Goal: Task Accomplishment & Management: Use online tool/utility

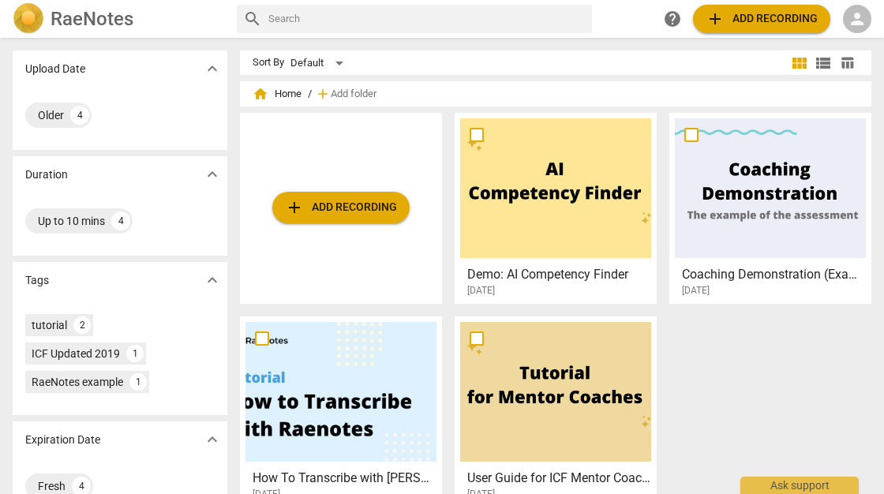
click at [853, 16] on span "person" at bounding box center [857, 18] width 19 height 19
click at [841, 38] on li "Login" at bounding box center [843, 38] width 57 height 38
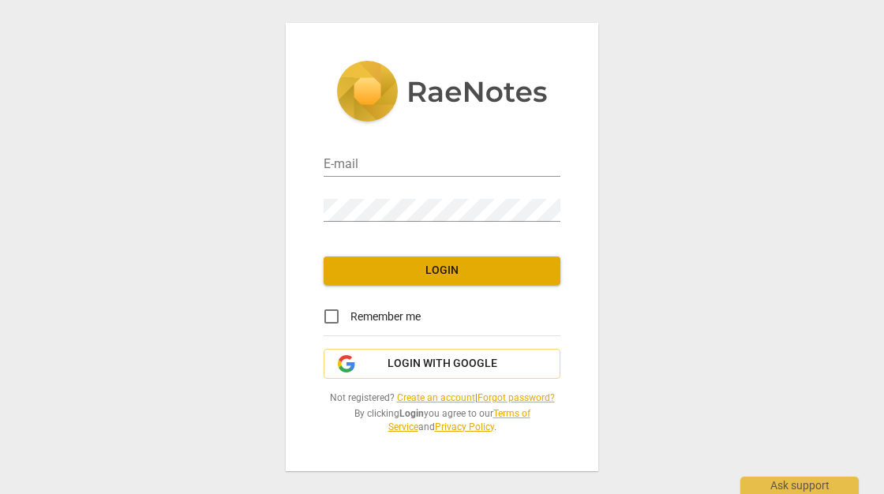
type input "[PERSON_NAME][EMAIL_ADDRESS][DOMAIN_NAME]"
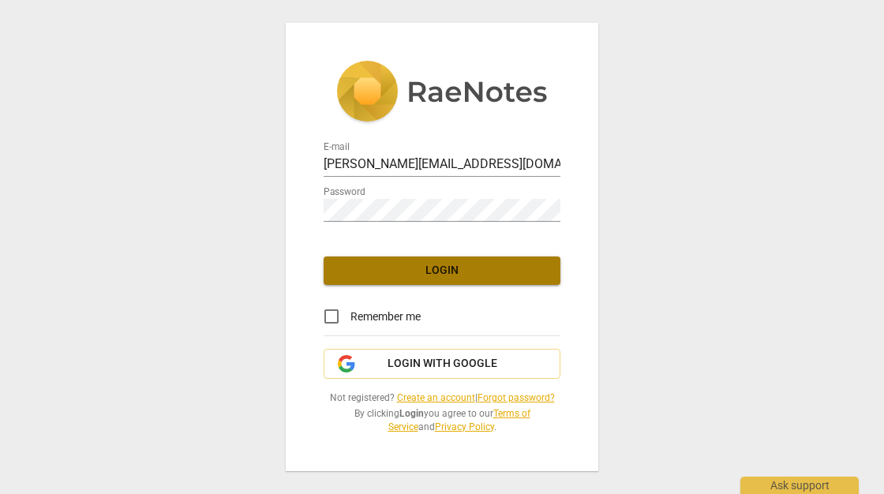
click at [432, 268] on span "Login" at bounding box center [441, 271] width 211 height 16
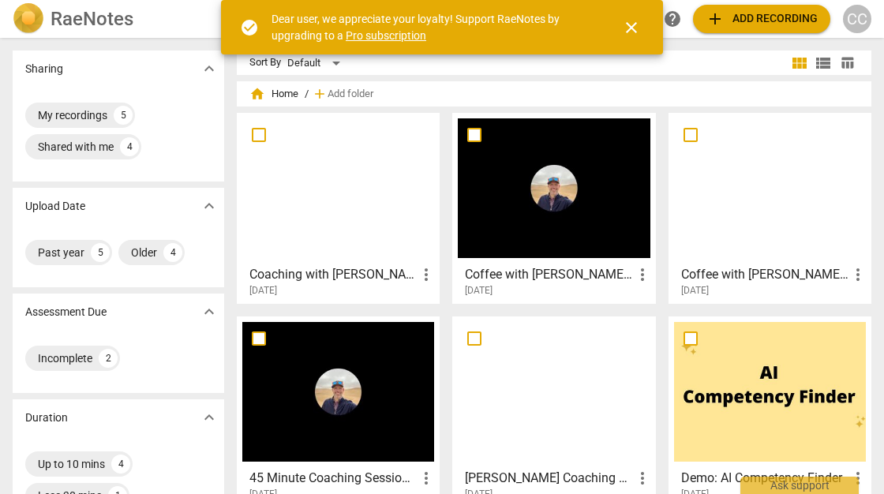
click at [633, 22] on span "close" at bounding box center [631, 27] width 19 height 19
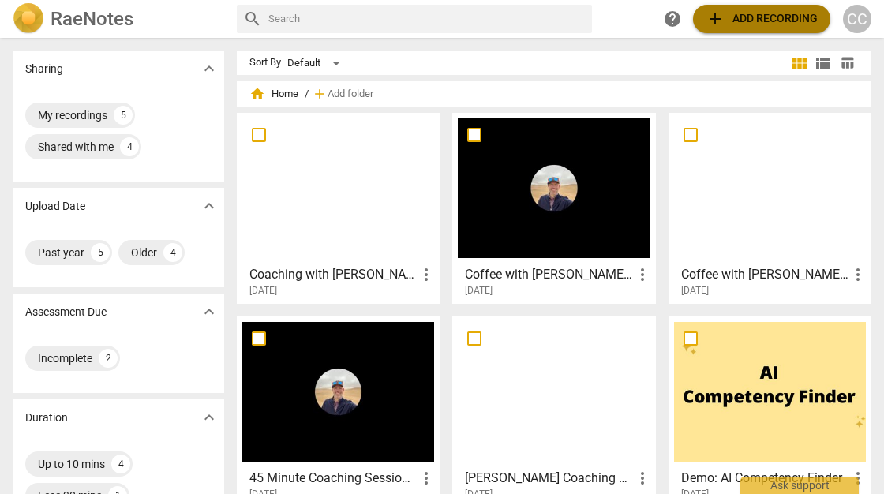
click at [729, 17] on span "add Add recording" at bounding box center [761, 18] width 112 height 19
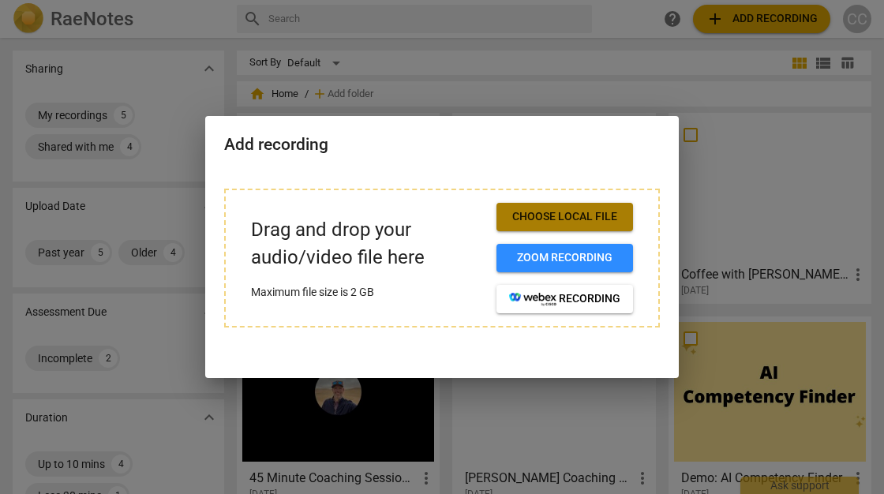
click at [545, 216] on span "Choose local file" at bounding box center [564, 217] width 111 height 16
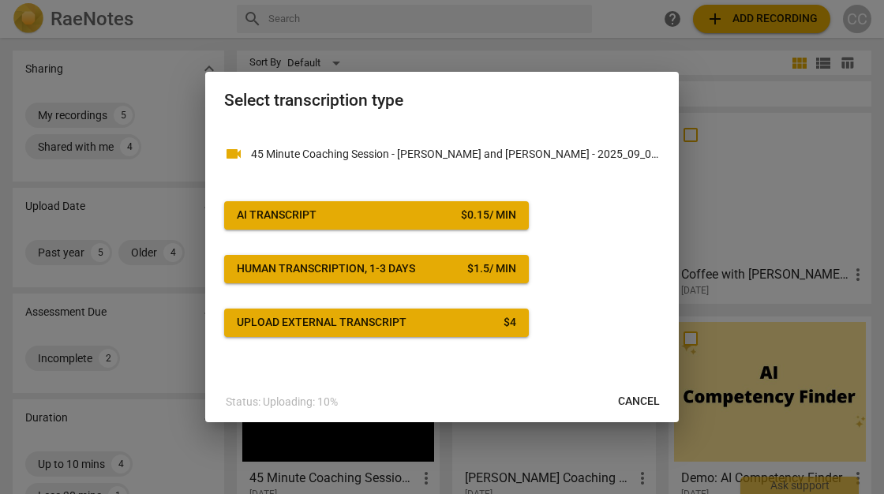
click at [396, 210] on span "AI Transcript $ 0.15 / min" at bounding box center [376, 216] width 279 height 16
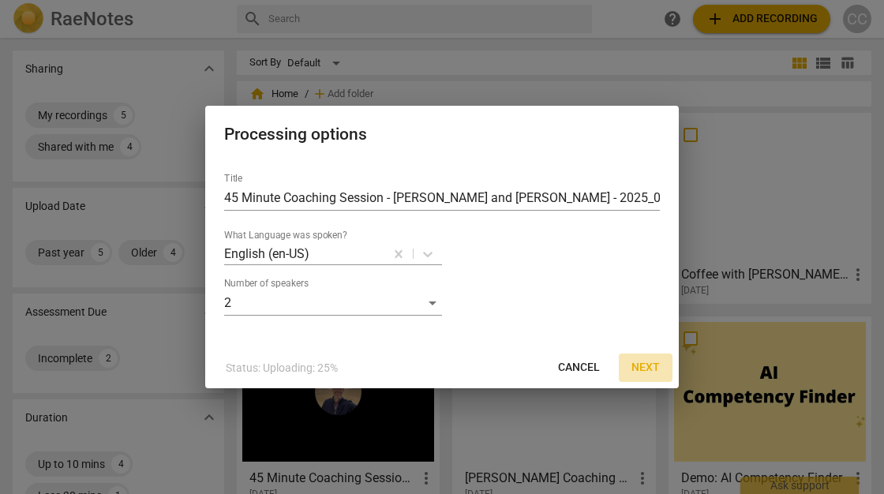
click at [643, 369] on span "Next" at bounding box center [645, 368] width 28 height 16
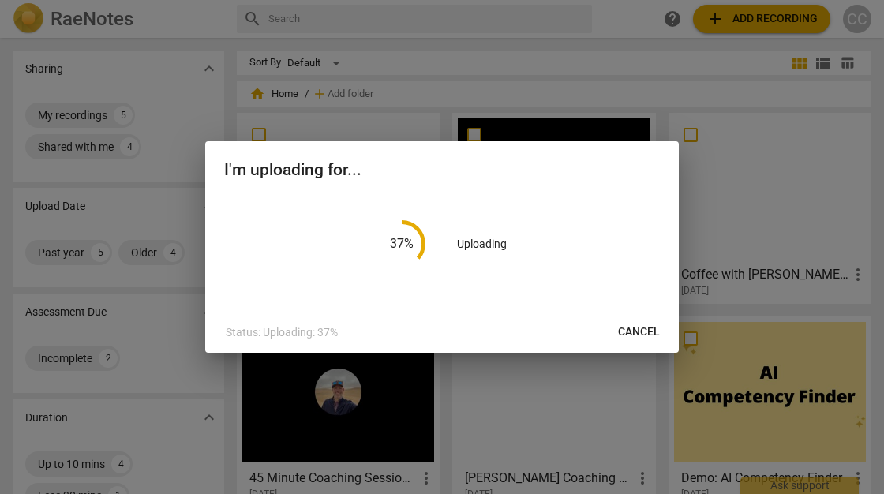
click at [602, 243] on div "37 % Uploading" at bounding box center [442, 244] width 436 height 98
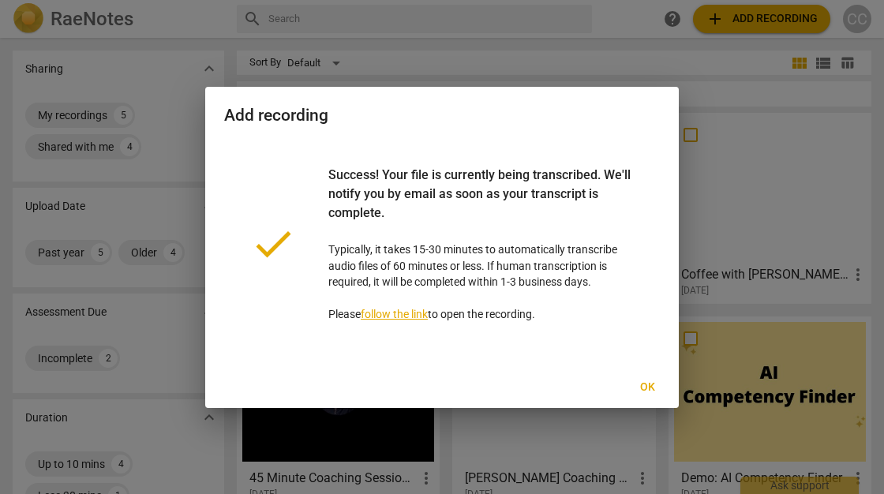
click at [646, 389] on span "Ok" at bounding box center [646, 388] width 25 height 16
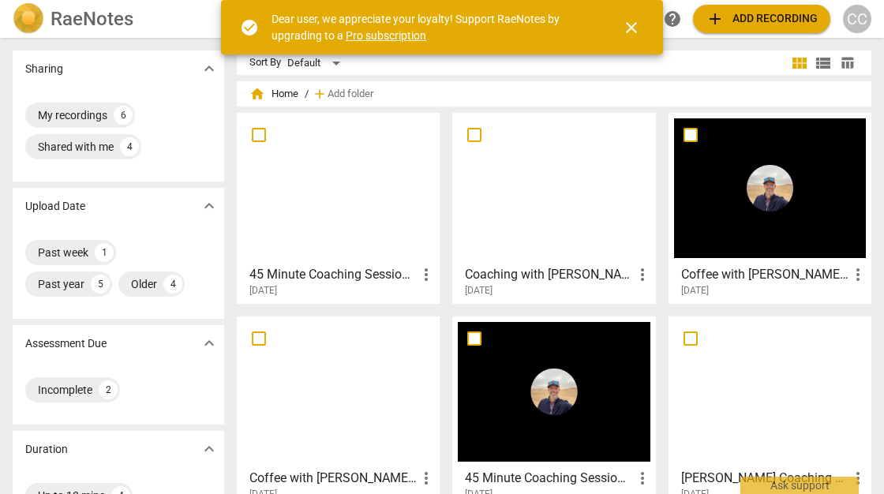
click at [428, 272] on span "more_vert" at bounding box center [426, 274] width 19 height 19
click at [331, 205] on div at bounding box center [442, 247] width 884 height 494
click at [636, 26] on span "close" at bounding box center [631, 27] width 19 height 19
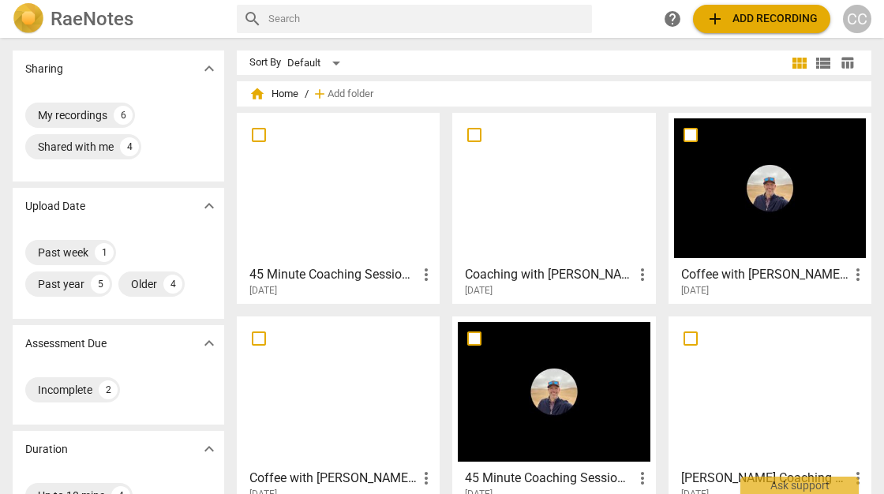
click at [294, 169] on div at bounding box center [338, 188] width 192 height 140
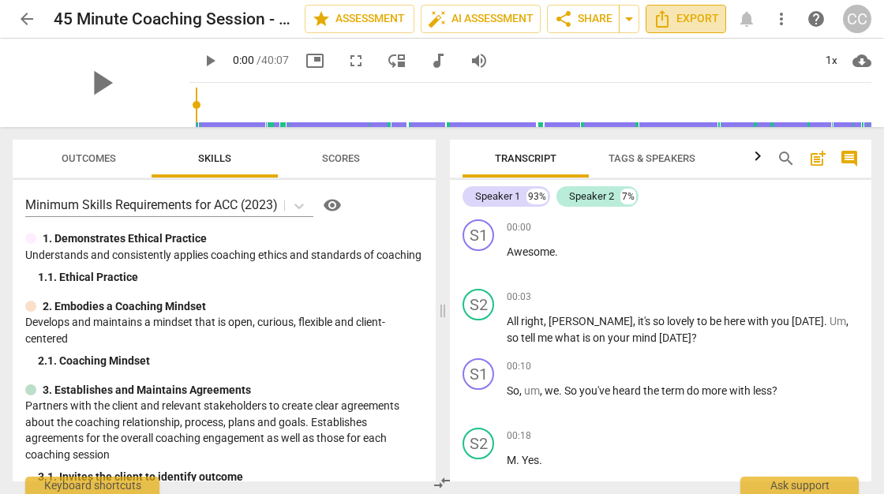
click at [679, 15] on span "Export" at bounding box center [686, 18] width 66 height 19
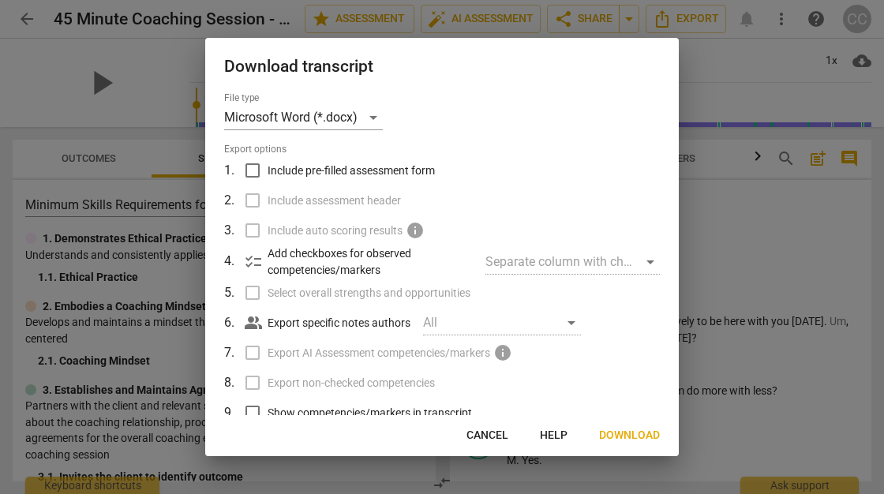
click at [626, 432] on span "Download" at bounding box center [629, 436] width 61 height 16
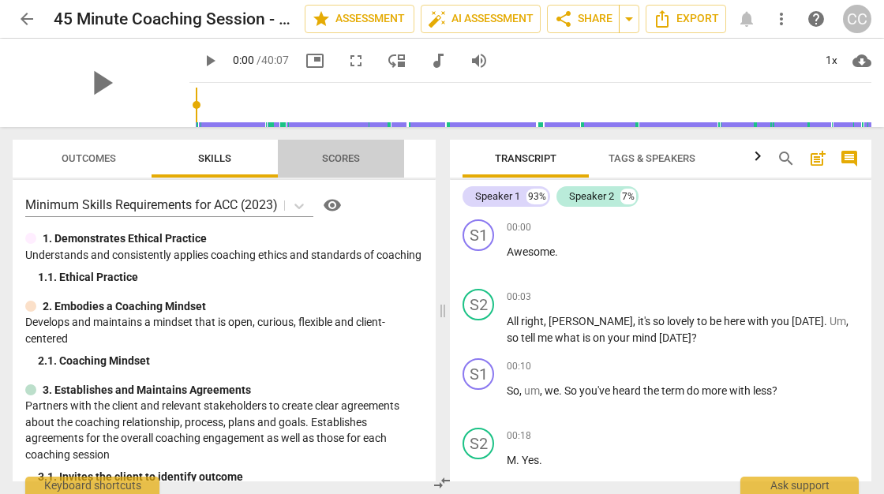
click at [339, 159] on span "Scores" at bounding box center [341, 158] width 38 height 12
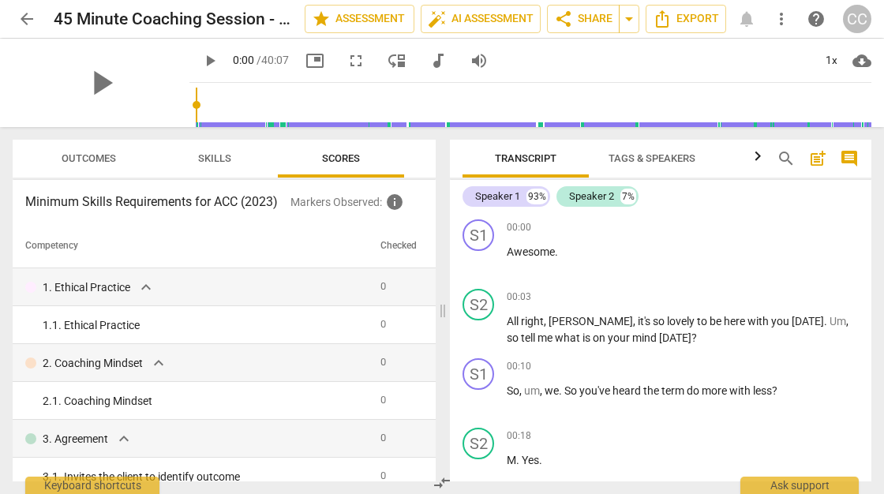
click at [98, 155] on span "Outcomes" at bounding box center [89, 158] width 54 height 12
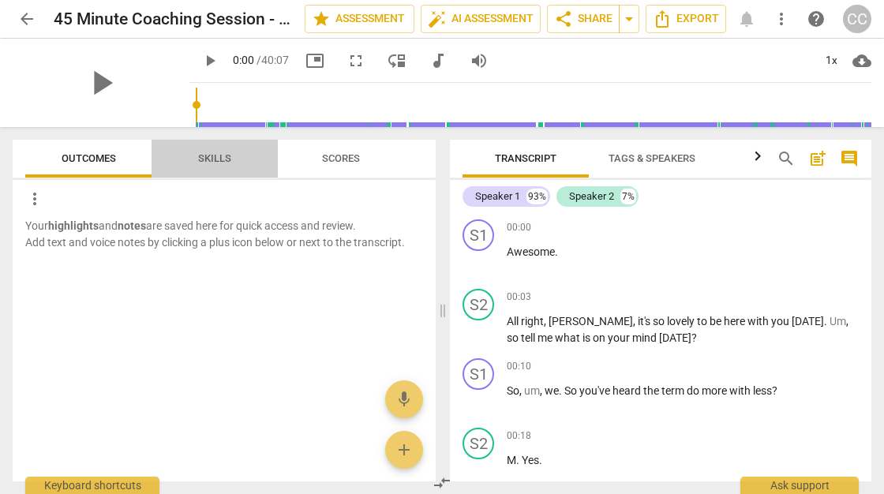
click at [207, 155] on span "Skills" at bounding box center [214, 158] width 33 height 12
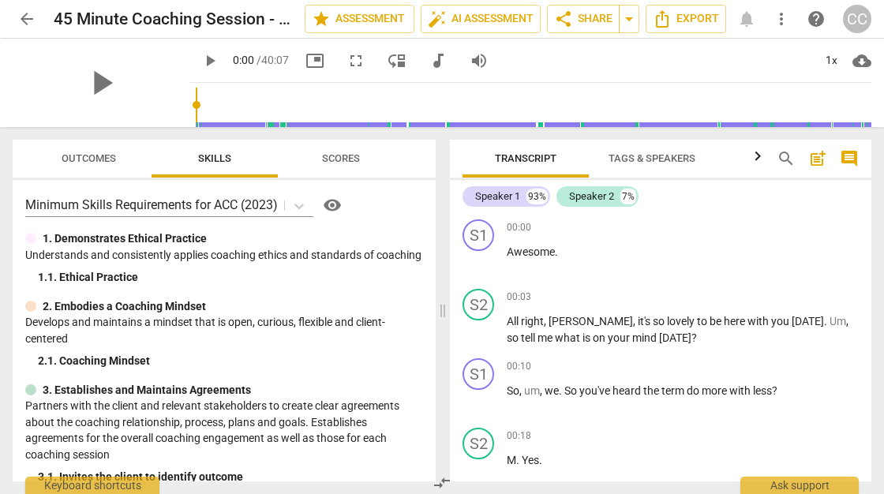
click at [623, 162] on span "Tags & Speakers" at bounding box center [651, 158] width 87 height 12
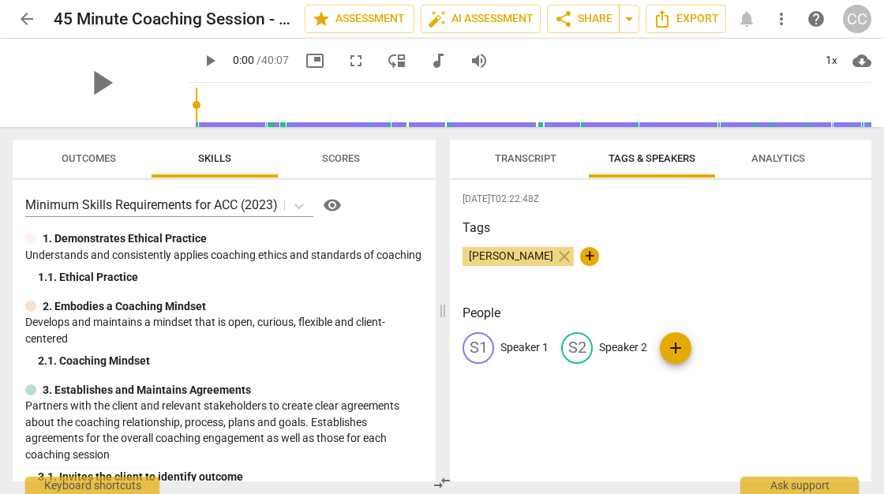
click at [531, 160] on span "Transcript" at bounding box center [526, 158] width 62 height 12
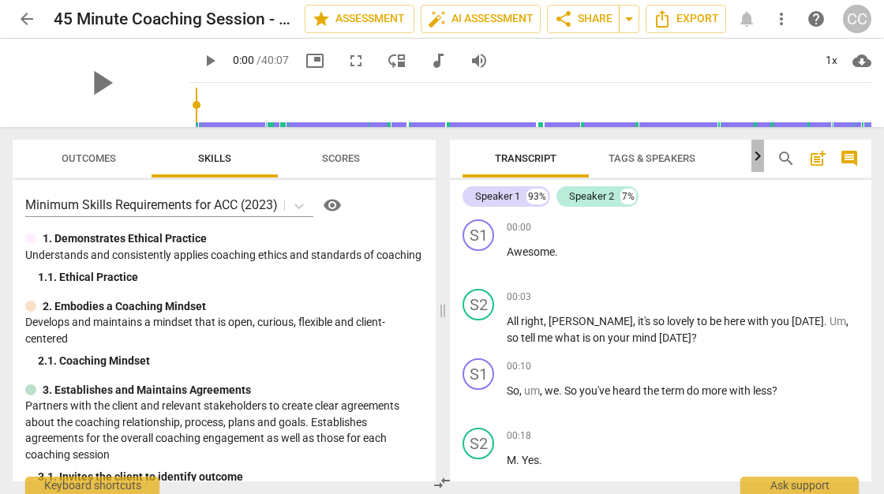
click at [754, 156] on icon "button" at bounding box center [757, 156] width 19 height 19
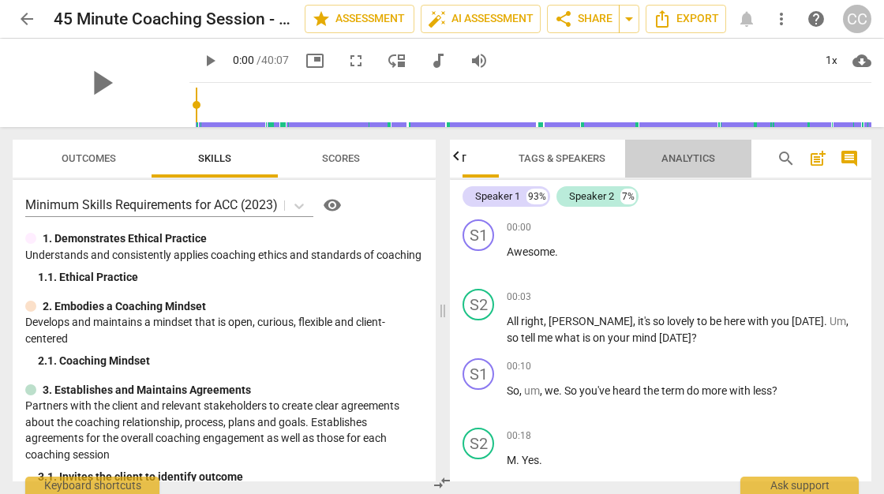
click at [700, 163] on span "Analytics" at bounding box center [688, 158] width 54 height 12
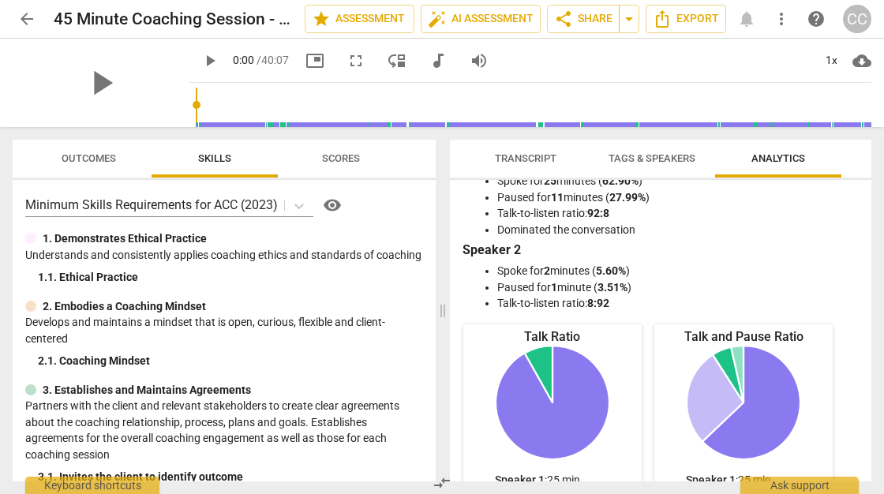
scroll to position [0, 0]
